Goal: Task Accomplishment & Management: Manage account settings

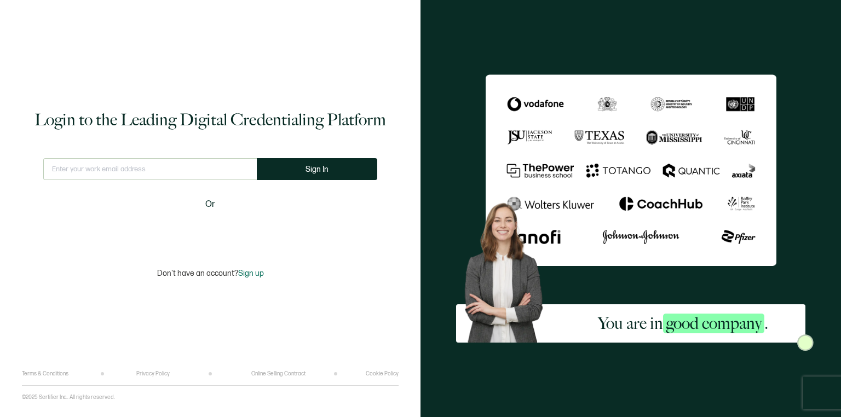
click at [132, 166] on input "text" at bounding box center [150, 169] width 214 height 22
type input "[EMAIL_ADDRESS][DOMAIN_NAME]"
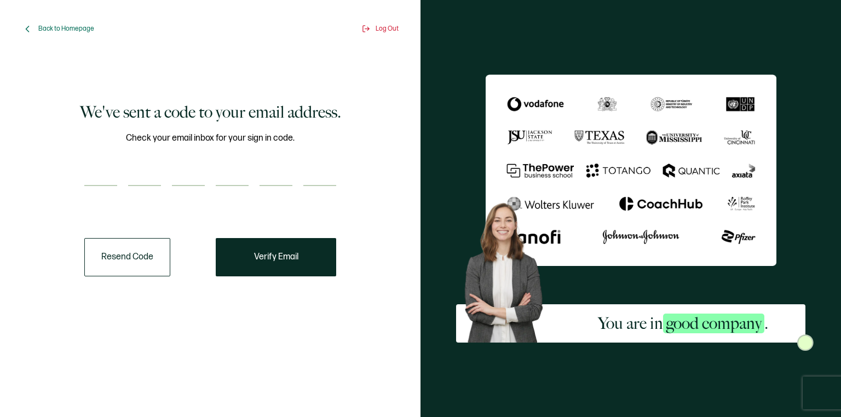
click at [106, 174] on input "number" at bounding box center [100, 175] width 33 height 22
paste input "5"
type input "5"
type input "6"
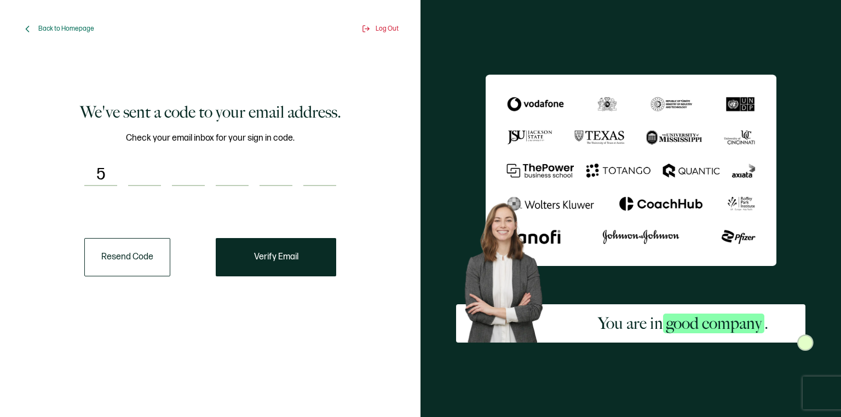
type input "0"
type input "4"
type input "6"
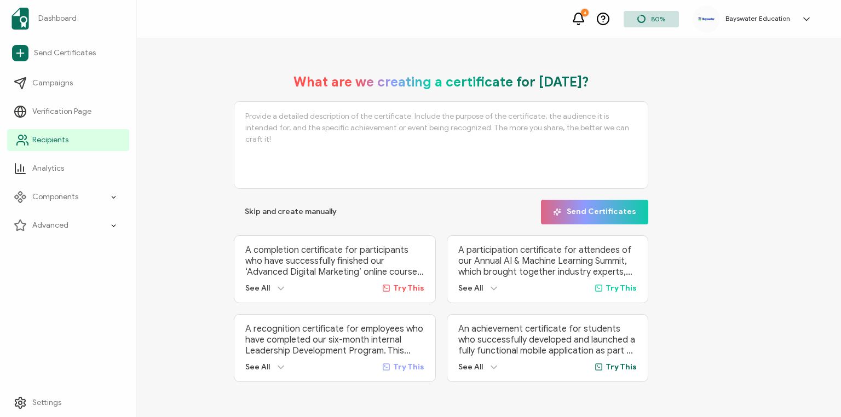
click at [57, 136] on span "Recipients" at bounding box center [50, 140] width 36 height 11
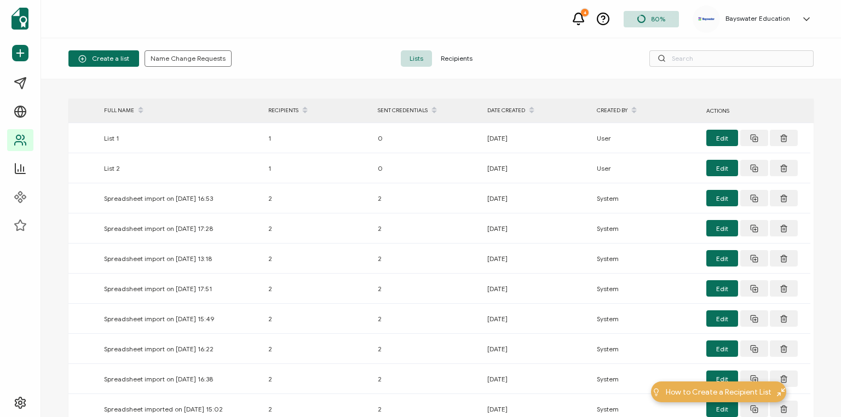
click at [470, 59] on span "Recipients" at bounding box center [456, 58] width 49 height 16
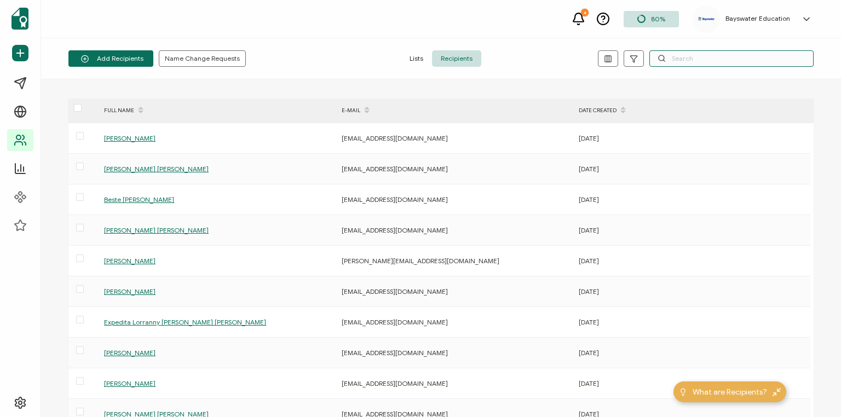
click at [710, 58] on input "text" at bounding box center [731, 58] width 164 height 16
type input "ryona"
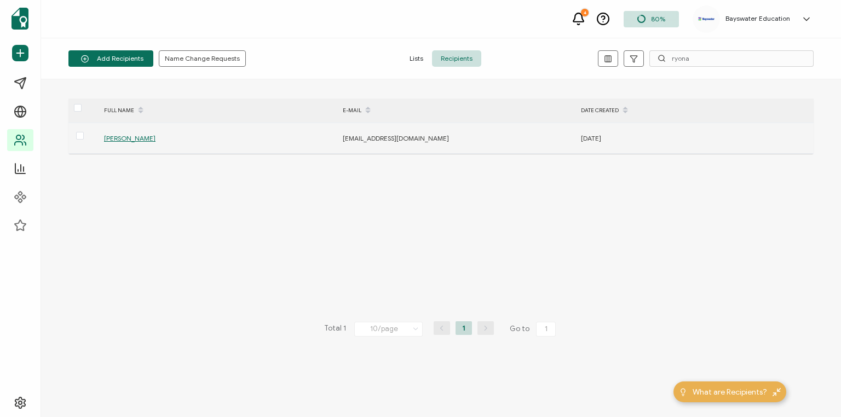
click at [136, 139] on span "[PERSON_NAME]" at bounding box center [129, 138] width 51 height 8
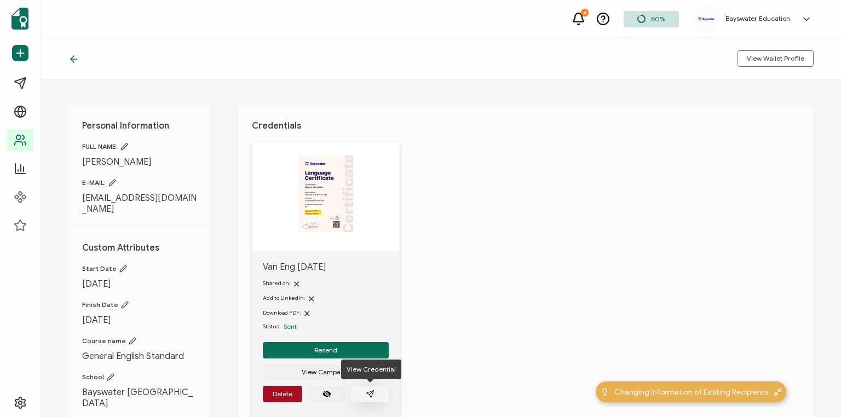
click at [369, 394] on icon "paper plane outline" at bounding box center [369, 393] width 7 height 7
